Goal: Information Seeking & Learning: Learn about a topic

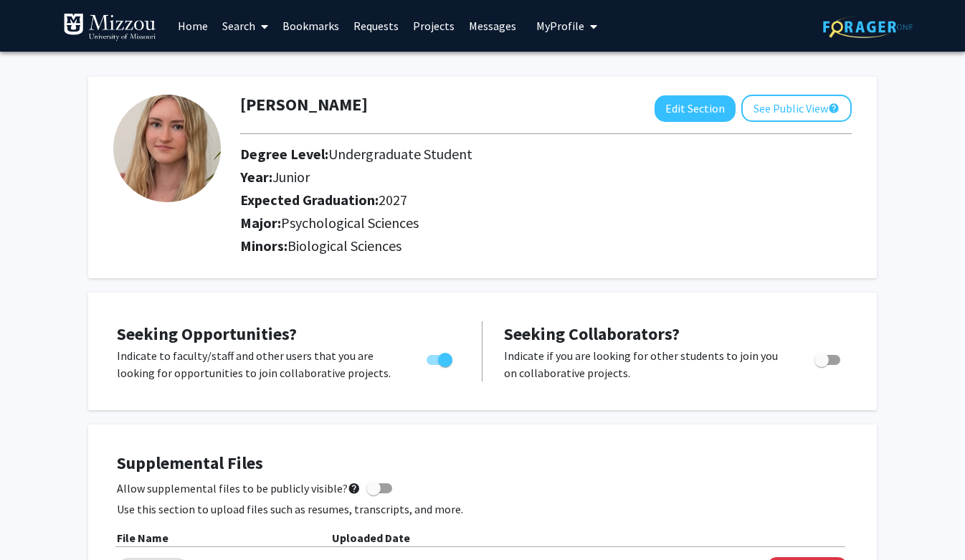
click at [199, 26] on link "Home" at bounding box center [193, 26] width 44 height 50
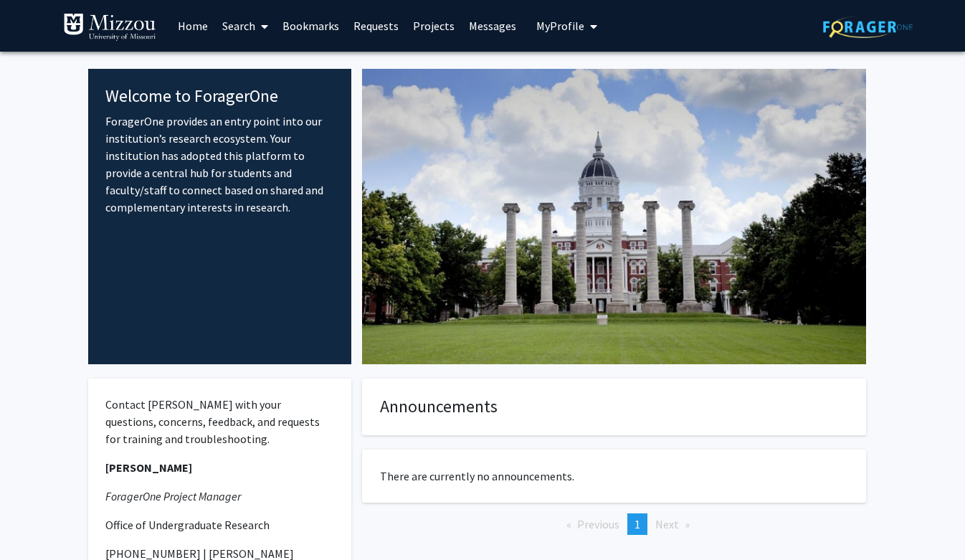
click at [308, 26] on link "Bookmarks" at bounding box center [310, 26] width 71 height 50
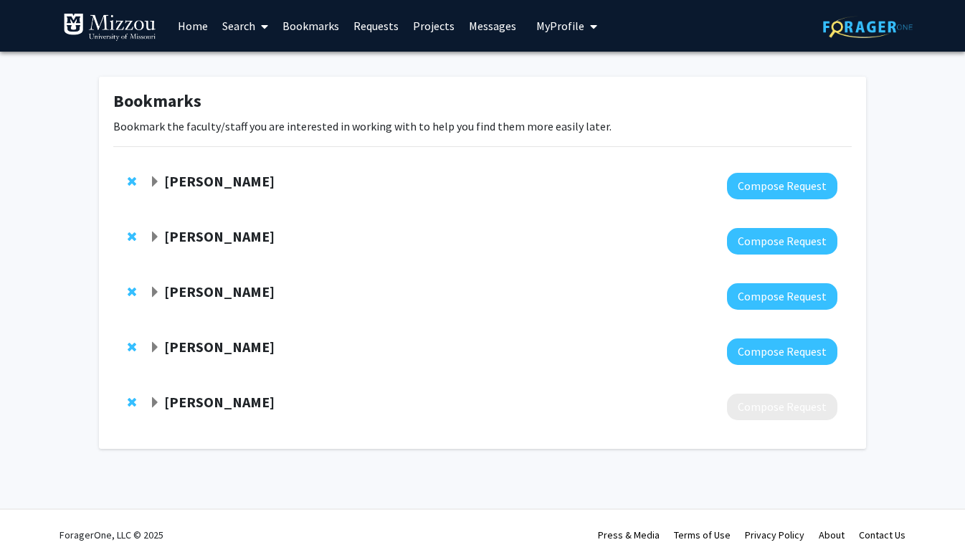
click at [153, 288] on span "Expand Roberto Ulises Cofresí-Bonilla Bookmark" at bounding box center [154, 292] width 11 height 11
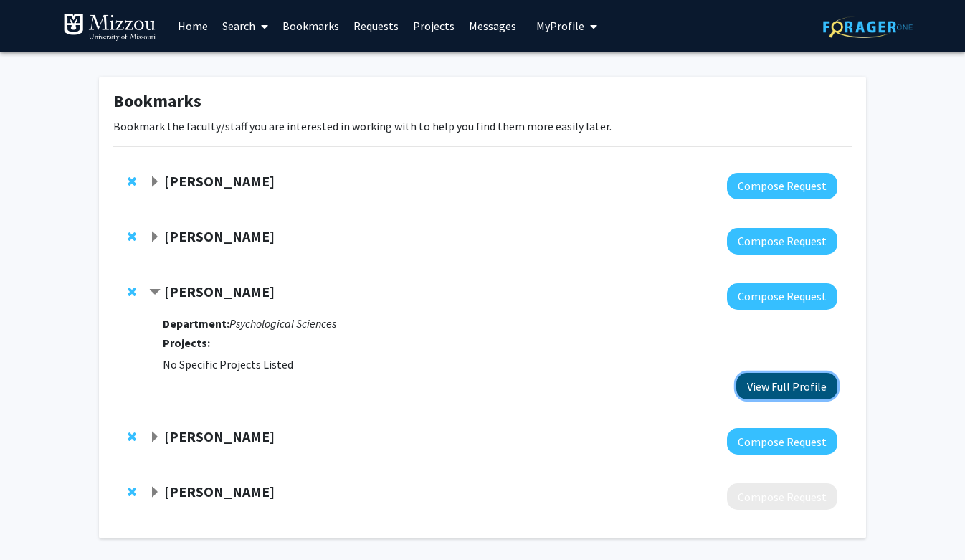
click at [805, 390] on button "View Full Profile" at bounding box center [786, 386] width 101 height 27
click at [156, 295] on span "Contract Roberto Ulises Cofresí-Bonilla Bookmark" at bounding box center [154, 292] width 11 height 11
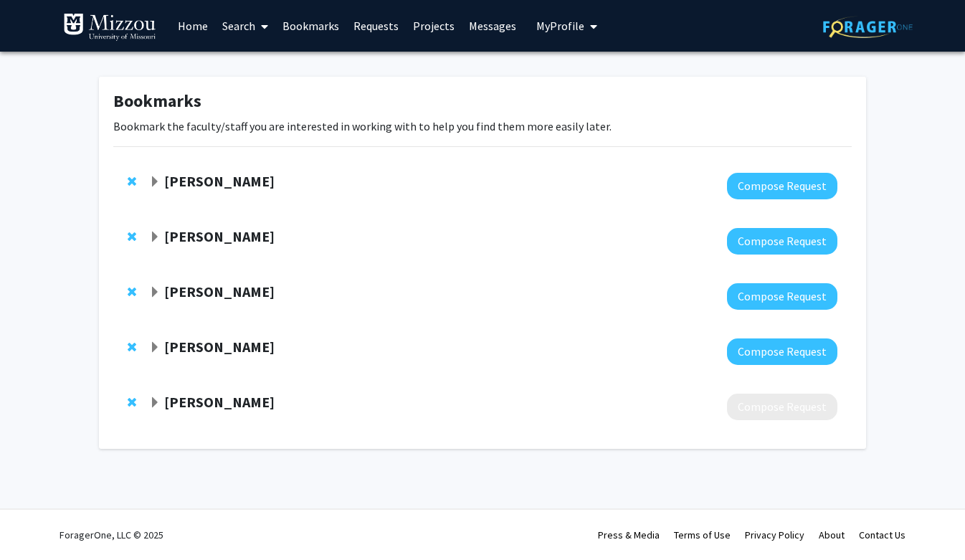
click at [183, 291] on strong "[PERSON_NAME]" at bounding box center [219, 291] width 110 height 18
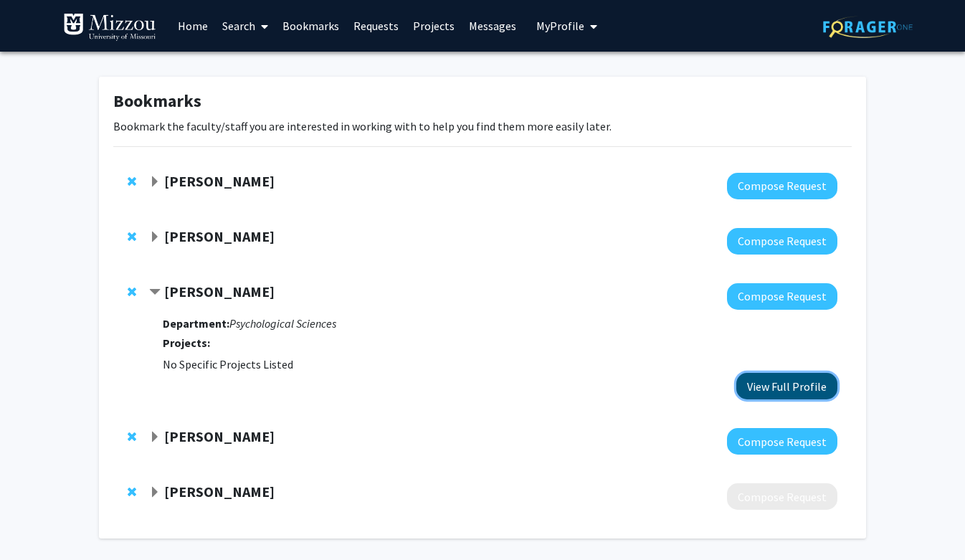
click at [760, 389] on button "View Full Profile" at bounding box center [786, 386] width 101 height 27
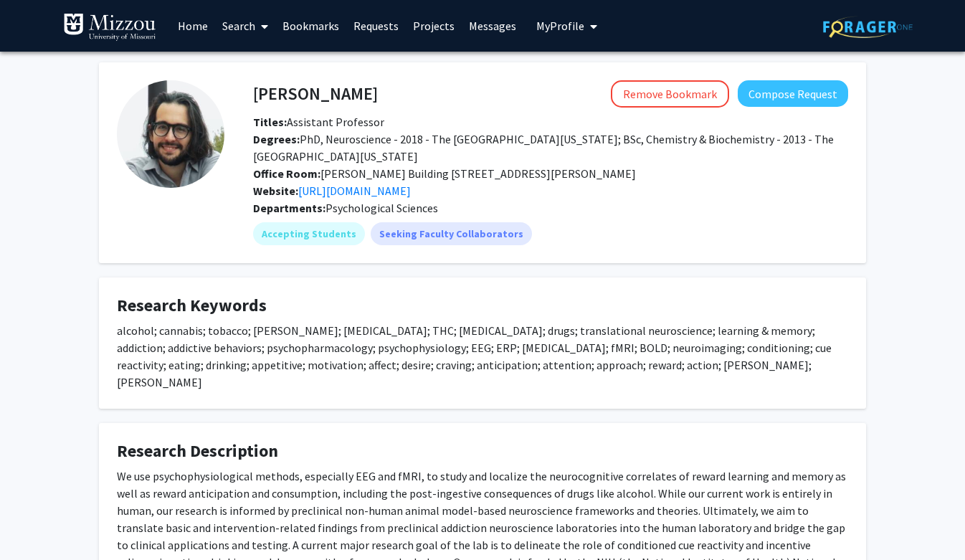
drag, startPoint x: 254, startPoint y: 91, endPoint x: 469, endPoint y: 97, distance: 215.8
click at [378, 97] on h4 "[PERSON_NAME]" at bounding box center [315, 93] width 125 height 27
copy h4 "[PERSON_NAME]"
drag, startPoint x: 249, startPoint y: 91, endPoint x: 469, endPoint y: 93, distance: 220.1
click at [469, 93] on div "[PERSON_NAME] Remove Bookmark Compose Request" at bounding box center [550, 93] width 616 height 27
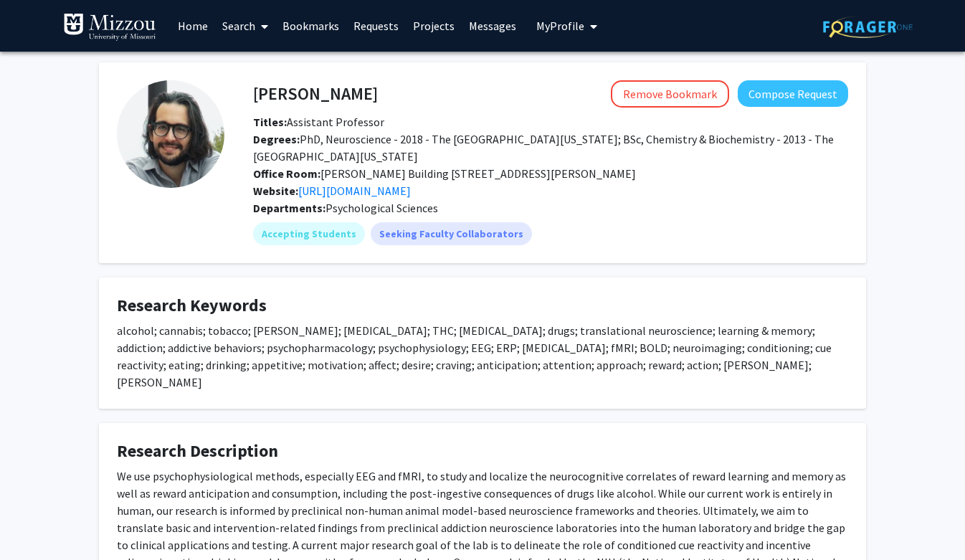
drag, startPoint x: 478, startPoint y: 95, endPoint x: 246, endPoint y: 95, distance: 232.2
click at [246, 95] on div "Roberto Ulises Cofresí-Bonilla Remove Bookmark Compose Request" at bounding box center [550, 93] width 616 height 27
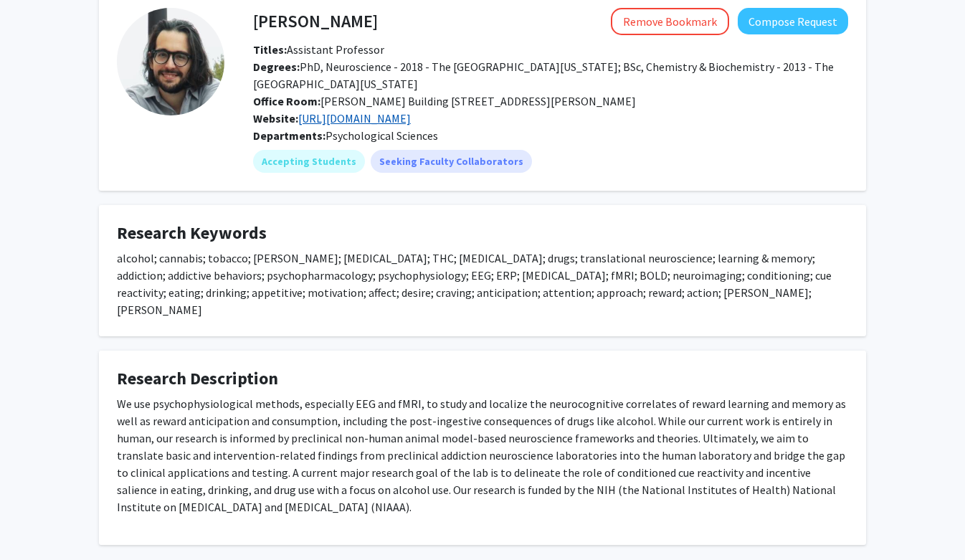
scroll to position [129, 0]
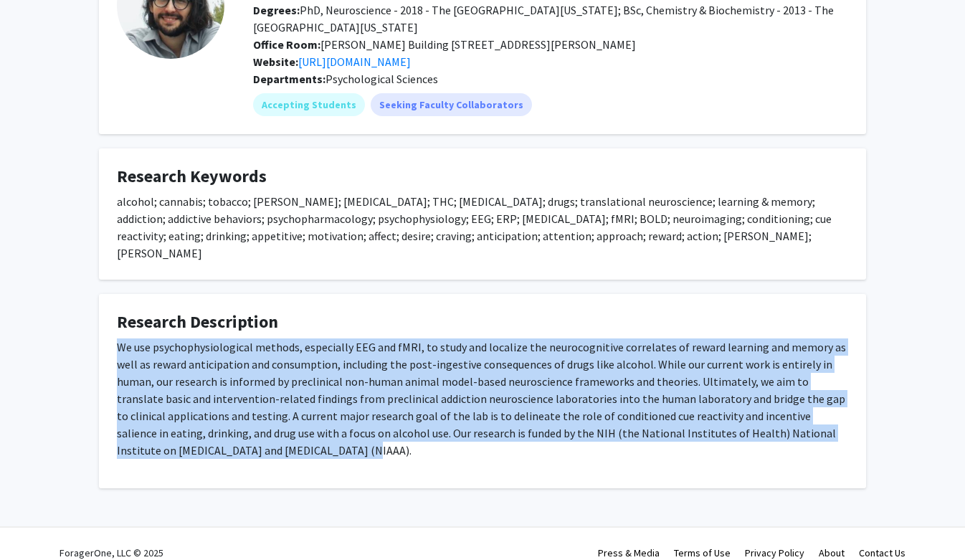
drag, startPoint x: 119, startPoint y: 330, endPoint x: 206, endPoint y: 434, distance: 135.8
click at [206, 434] on p "We use psychophysiological methods, especially EEG and fMRI, to study and local…" at bounding box center [482, 398] width 731 height 120
copy p "We use psychophysiological methods, especially EEG and fMRI, to study and local…"
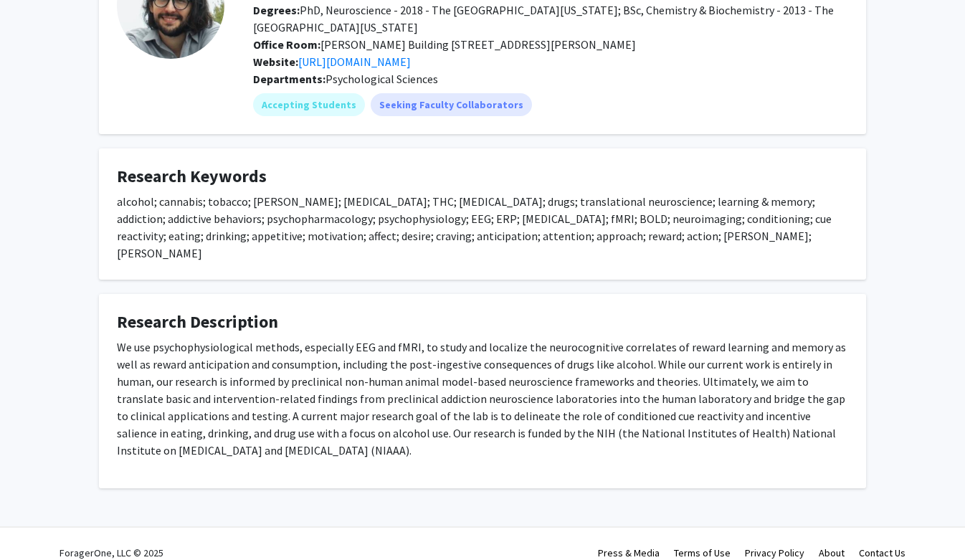
click at [451, 312] on h4 "Research Description" at bounding box center [482, 322] width 731 height 21
